Goal: Information Seeking & Learning: Learn about a topic

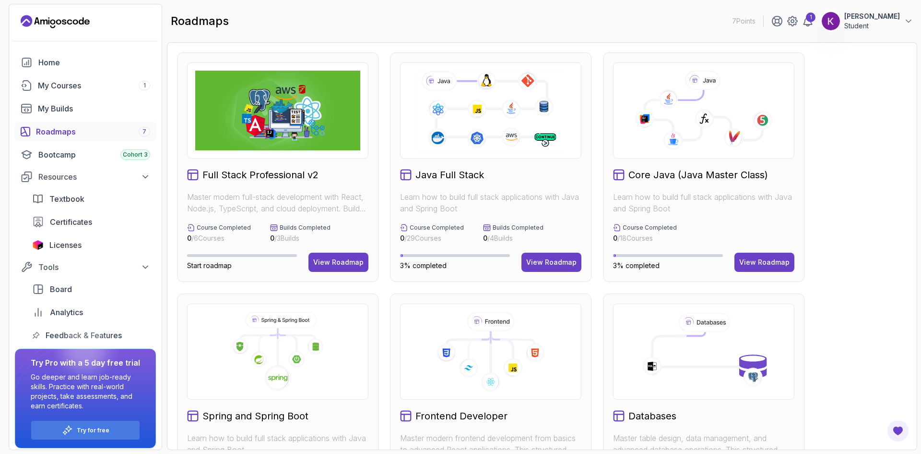
click at [715, 132] on icon at bounding box center [704, 111] width 165 height 80
click at [762, 263] on div "View Roadmap" at bounding box center [765, 262] width 50 height 10
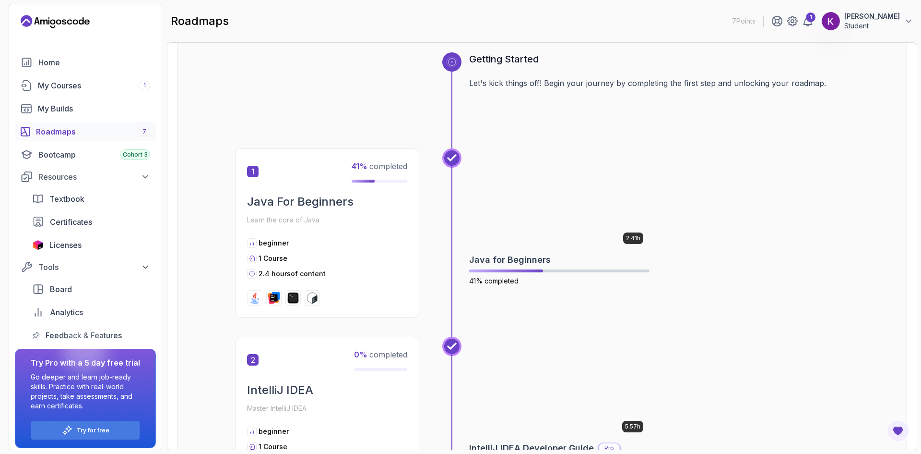
scroll to position [144, 0]
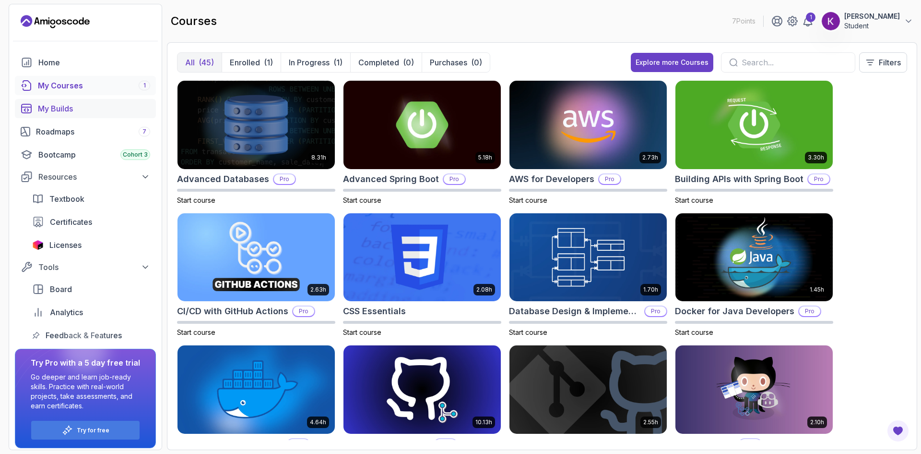
click at [61, 108] on div "My Builds" at bounding box center [94, 109] width 112 height 12
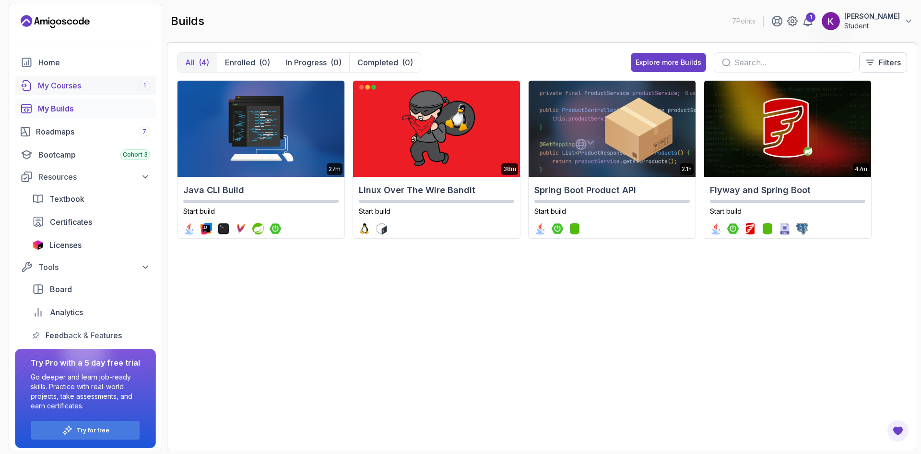
click at [62, 83] on div "My Courses 1" at bounding box center [94, 86] width 112 height 12
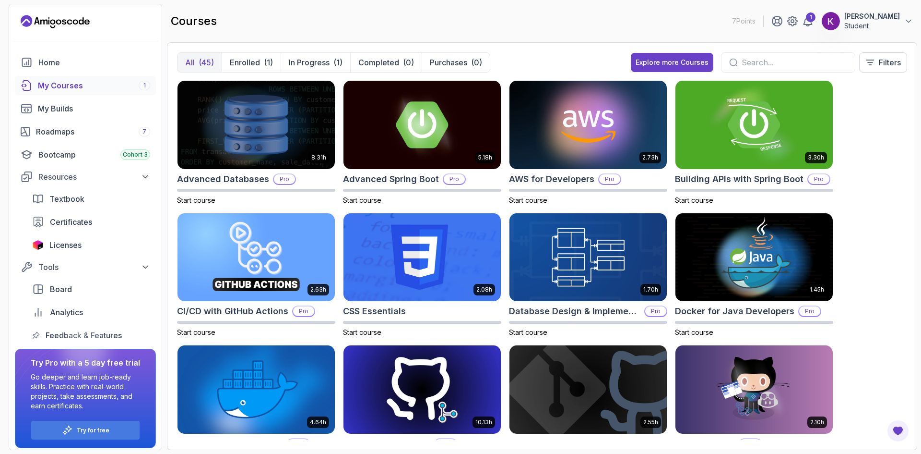
click at [62, 87] on div "My Courses 1" at bounding box center [94, 86] width 112 height 12
click at [142, 85] on div "1" at bounding box center [145, 86] width 12 height 10
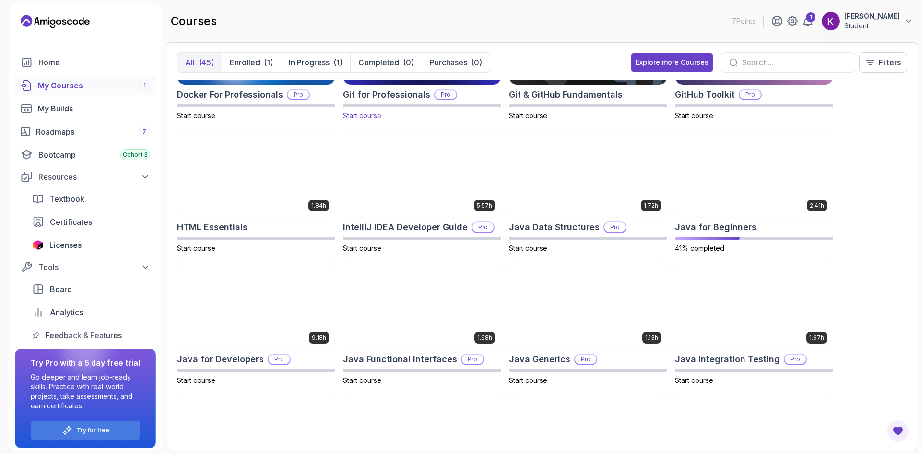
scroll to position [384, 0]
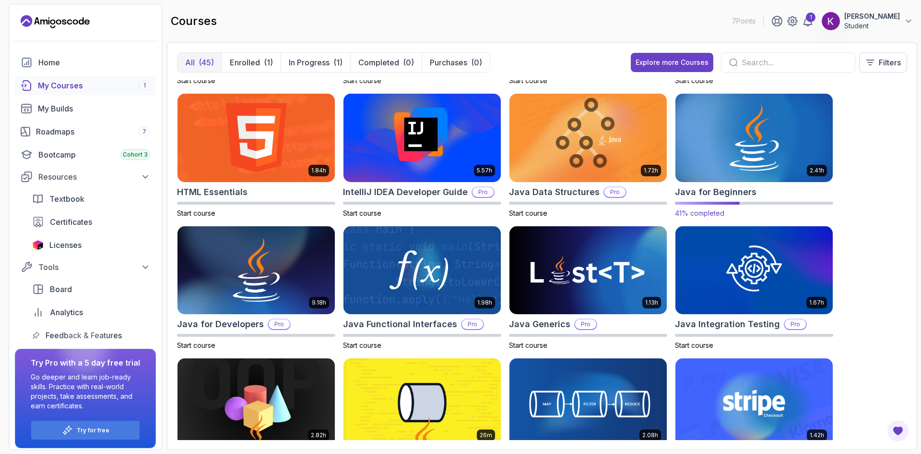
click at [724, 162] on img at bounding box center [754, 137] width 165 height 93
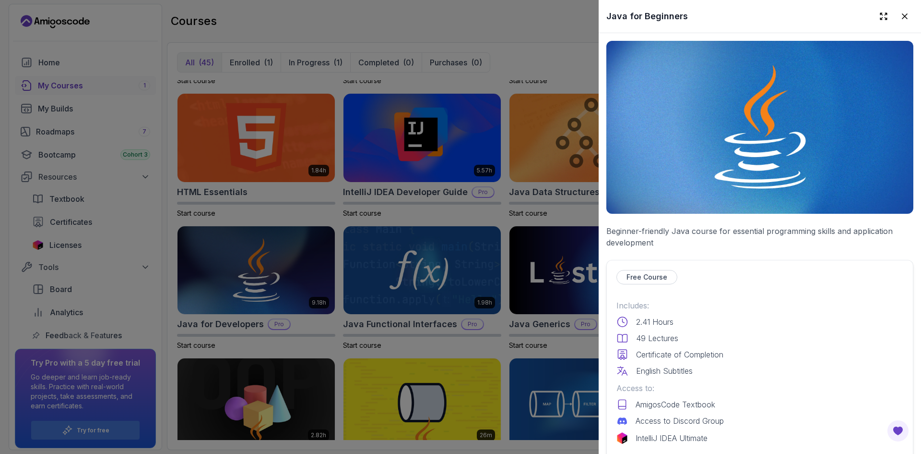
click at [753, 141] on img at bounding box center [760, 127] width 307 height 173
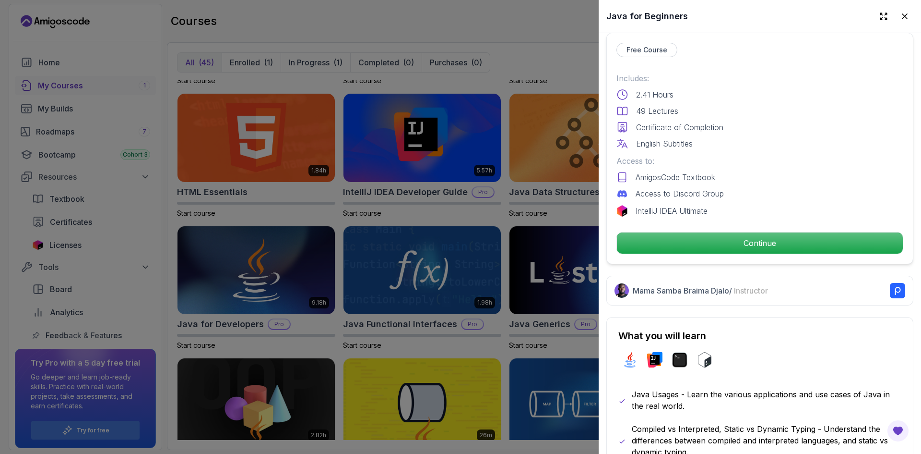
scroll to position [240, 0]
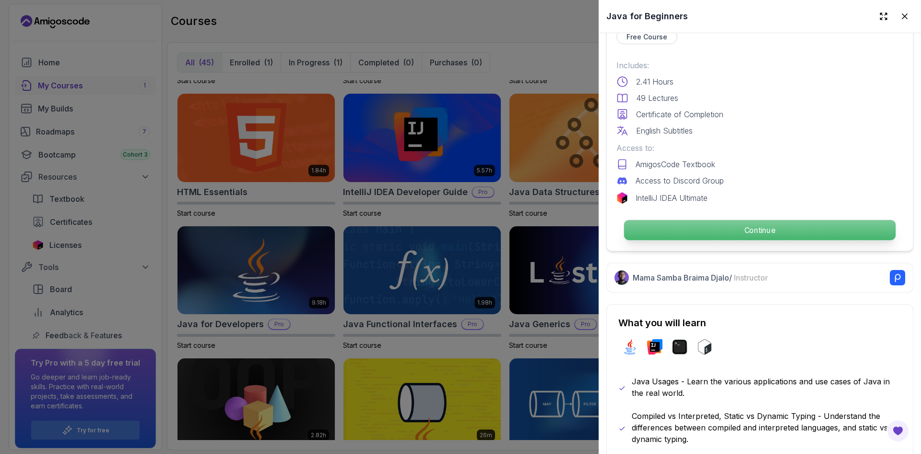
click at [750, 225] on p "Continue" at bounding box center [760, 230] width 272 height 20
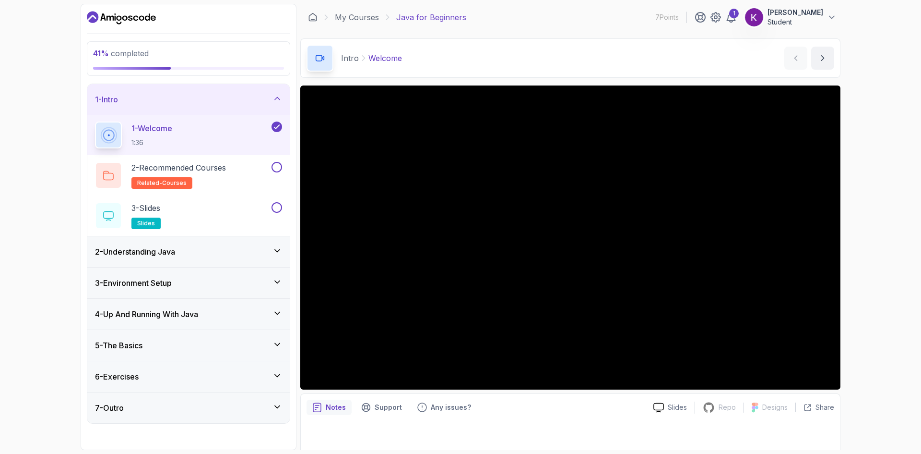
click at [241, 285] on div "3 - Environment Setup" at bounding box center [188, 283] width 187 height 12
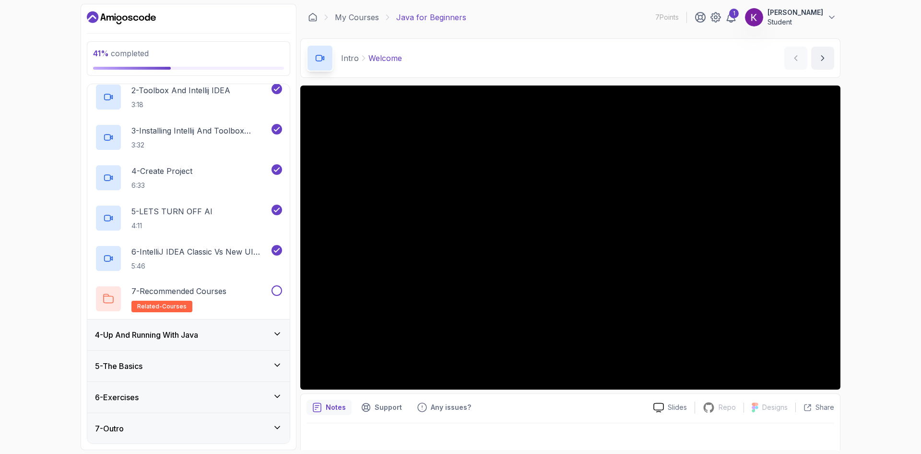
scroll to position [141, 0]
click at [227, 252] on p "6 - IntelliJ IDEA Classic Vs New UI (User Interface)" at bounding box center [201, 251] width 138 height 12
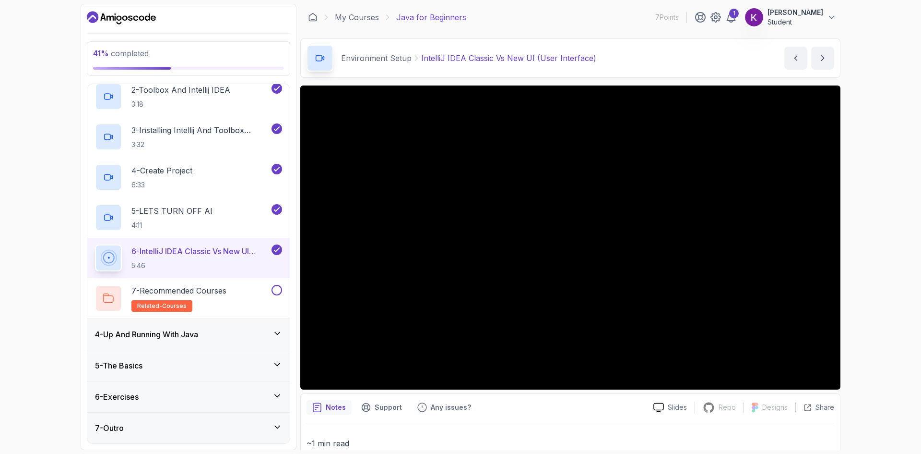
click at [273, 366] on icon at bounding box center [278, 364] width 10 height 10
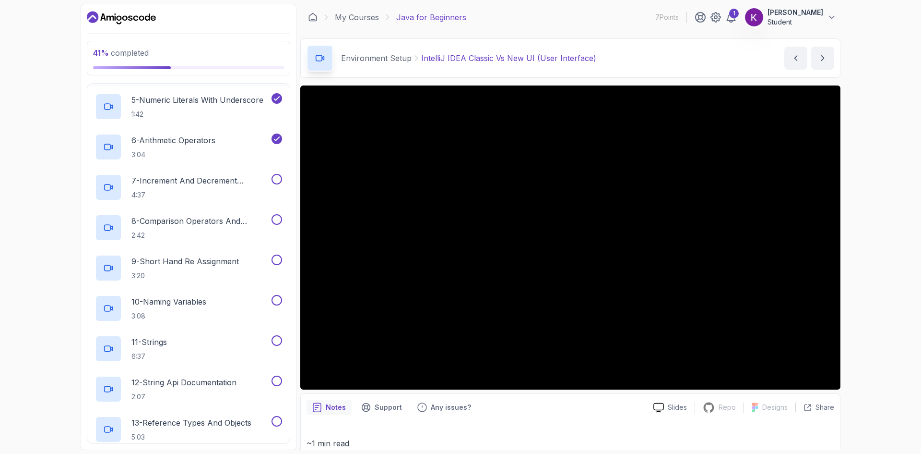
scroll to position [336, 0]
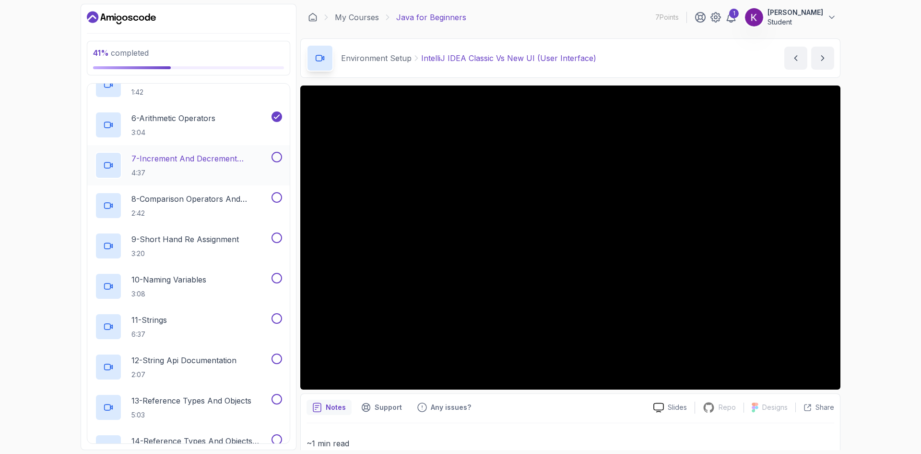
click at [218, 160] on p "7 - Increment And Decrement Operators" at bounding box center [201, 159] width 138 height 12
